Goal: Task Accomplishment & Management: Use online tool/utility

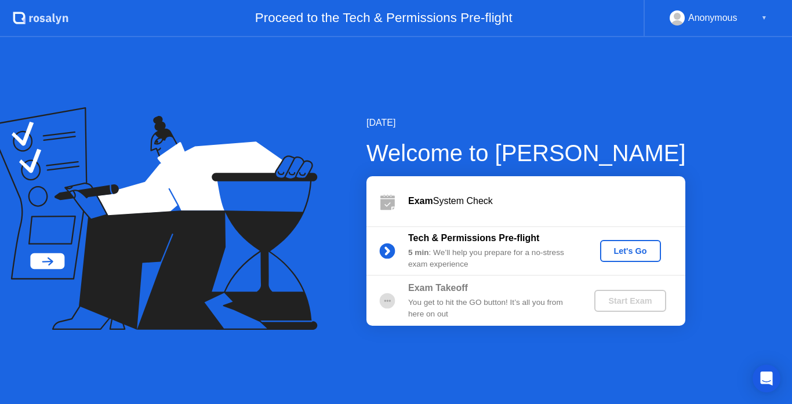
click at [624, 253] on div "Let's Go" at bounding box center [630, 250] width 52 height 9
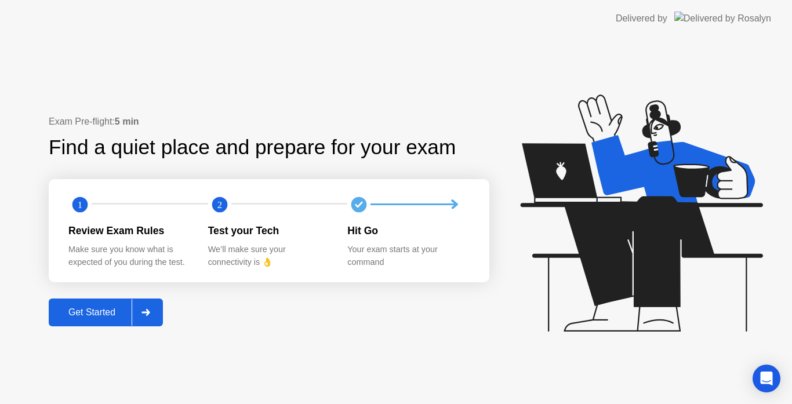
click at [107, 316] on div "Get Started" at bounding box center [91, 312] width 79 height 10
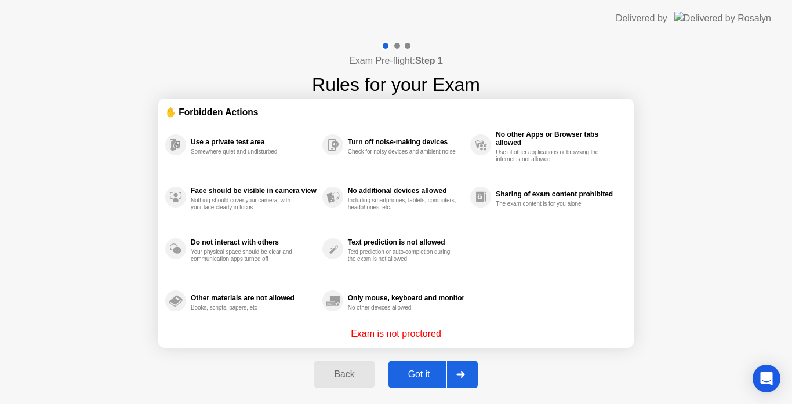
click at [414, 369] on div "Got it" at bounding box center [419, 374] width 54 height 10
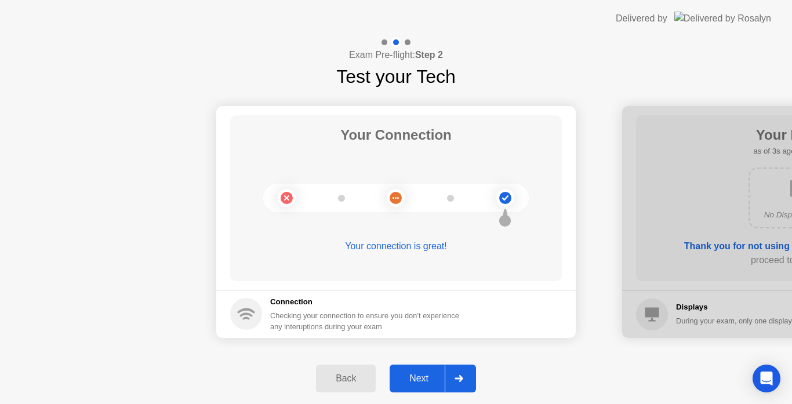
click at [425, 373] on div "Next" at bounding box center [419, 378] width 52 height 10
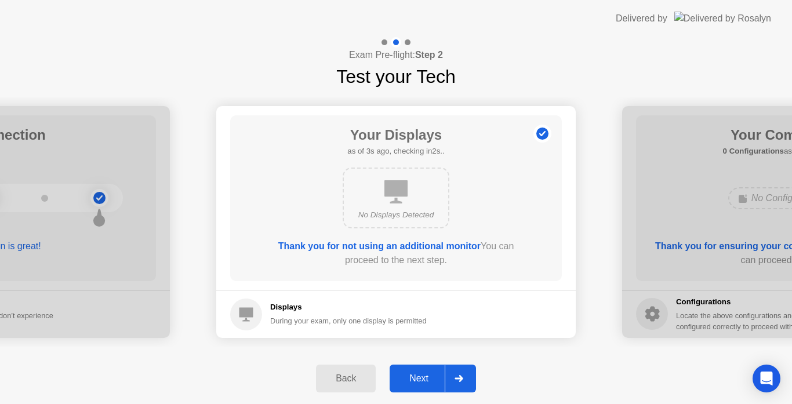
click at [425, 374] on div "Next" at bounding box center [419, 378] width 52 height 10
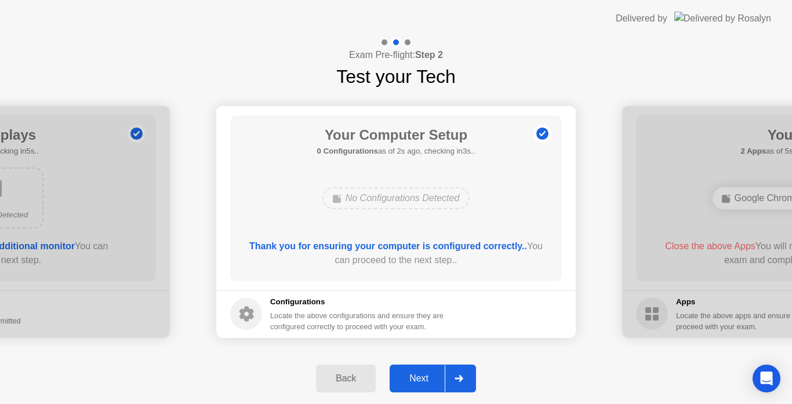
click at [425, 375] on div "Next" at bounding box center [419, 378] width 52 height 10
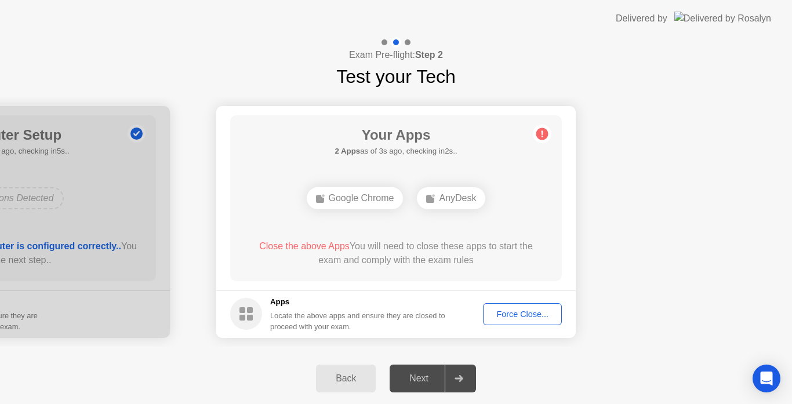
click at [543, 317] on div "Force Close..." at bounding box center [522, 313] width 71 height 9
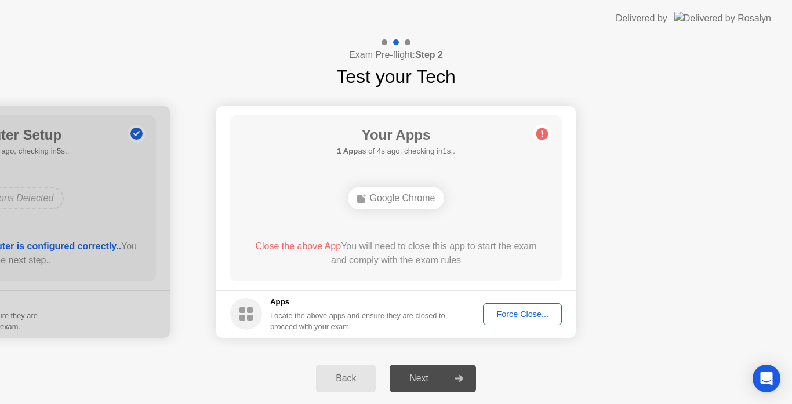
click at [518, 316] on div "Force Close..." at bounding box center [522, 313] width 71 height 9
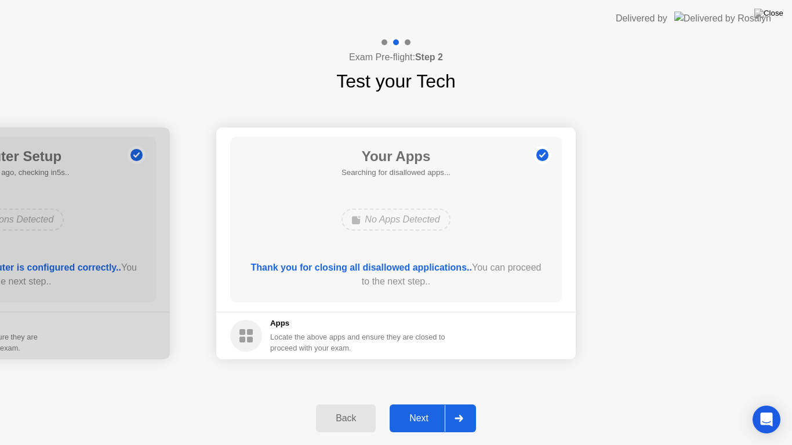
click at [431, 403] on div "Next" at bounding box center [419, 418] width 52 height 10
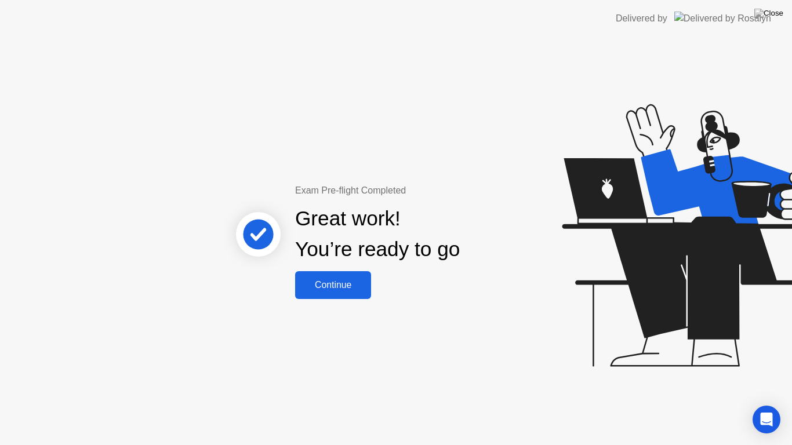
click at [340, 283] on div "Continue" at bounding box center [332, 285] width 69 height 10
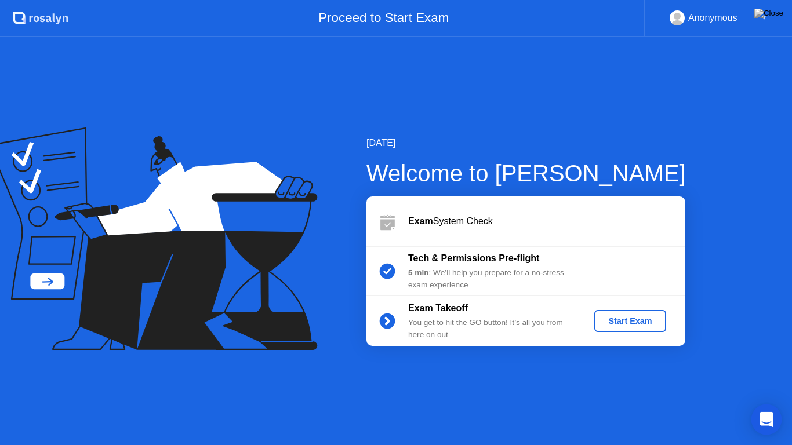
click at [764, 403] on icon "Open Intercom Messenger" at bounding box center [765, 419] width 13 height 15
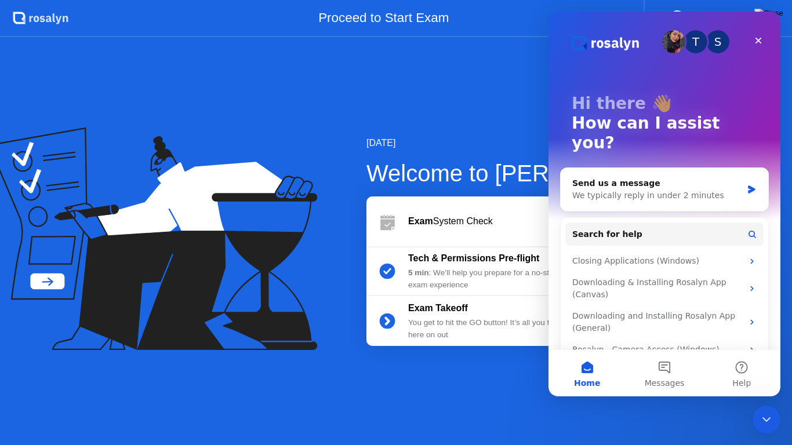
click at [764, 403] on icon "Close Intercom Messenger" at bounding box center [766, 420] width 14 height 14
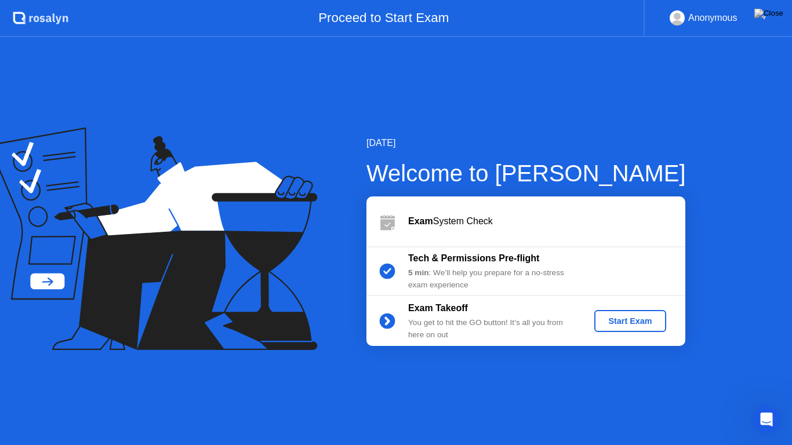
click at [622, 320] on div "Start Exam" at bounding box center [630, 320] width 62 height 9
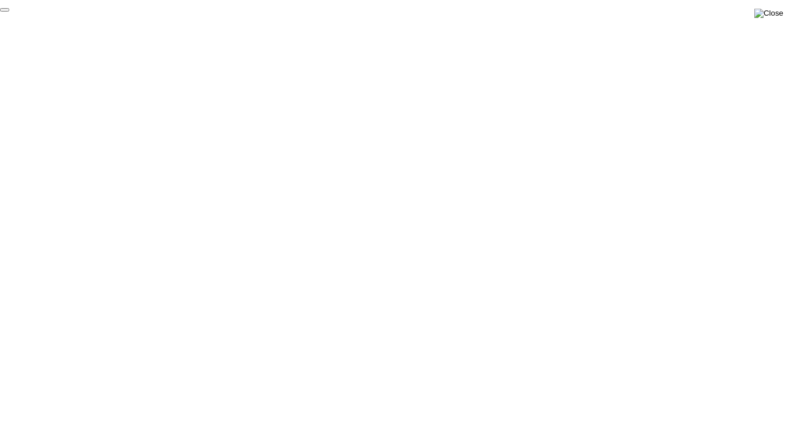
click at [779, 13] on img at bounding box center [768, 13] width 29 height 9
click at [776, 12] on img at bounding box center [768, 13] width 29 height 9
click at [775, 14] on img at bounding box center [768, 13] width 29 height 9
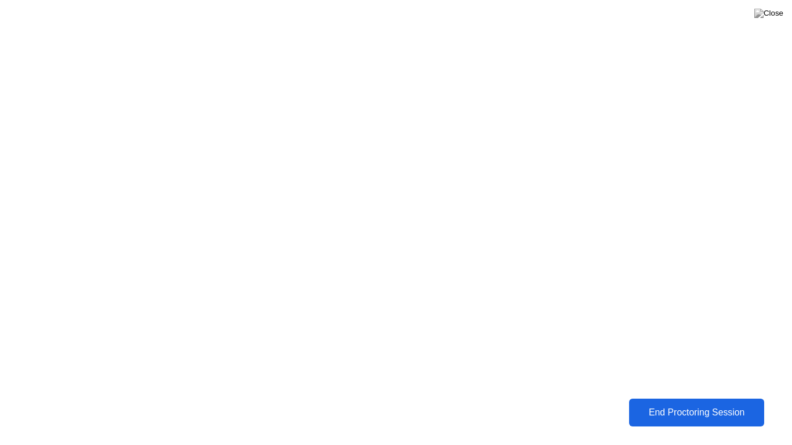
click at [654, 403] on div "End Proctoring Session" at bounding box center [696, 412] width 129 height 10
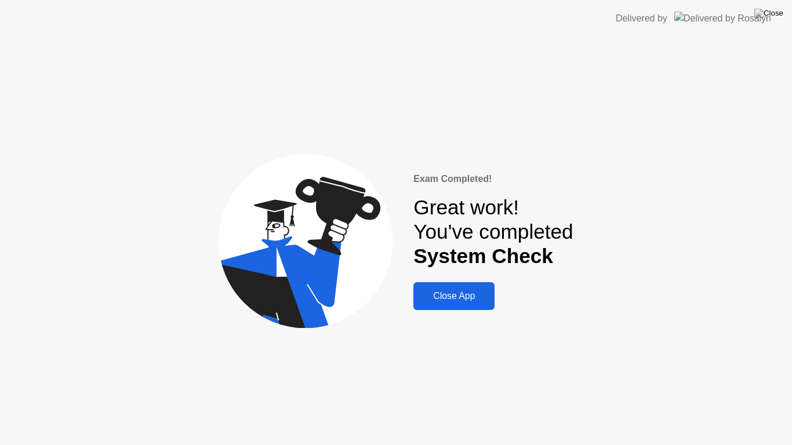
click at [472, 301] on div "Close App" at bounding box center [454, 296] width 74 height 10
